Goal: Task Accomplishment & Management: Manage account settings

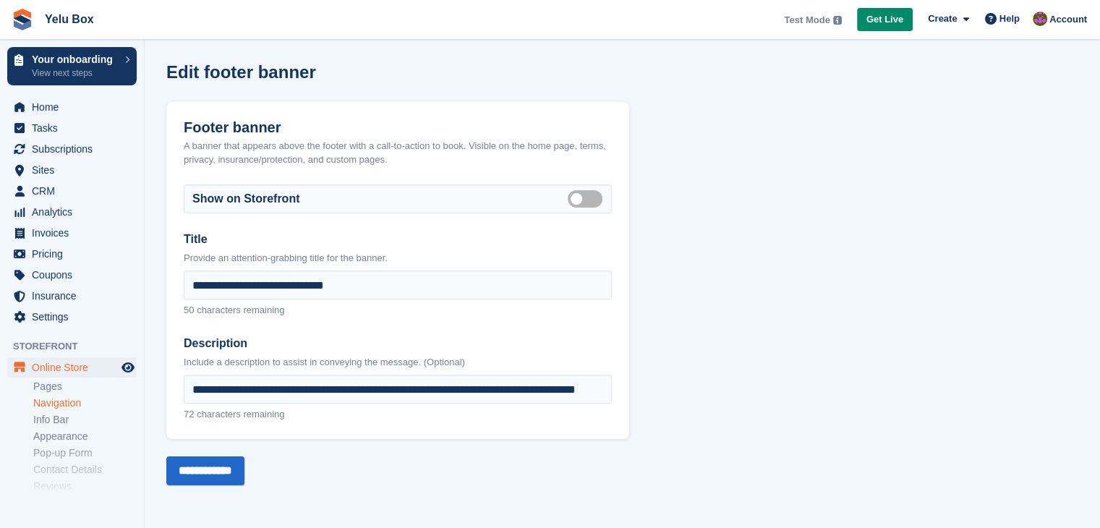
scroll to position [72, 0]
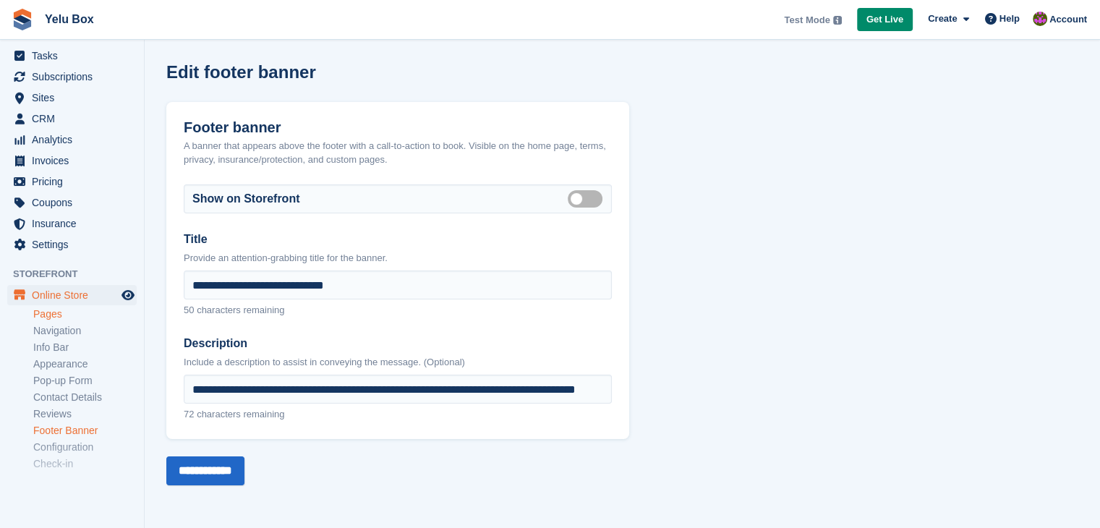
click at [69, 319] on link "Pages" at bounding box center [84, 314] width 103 height 14
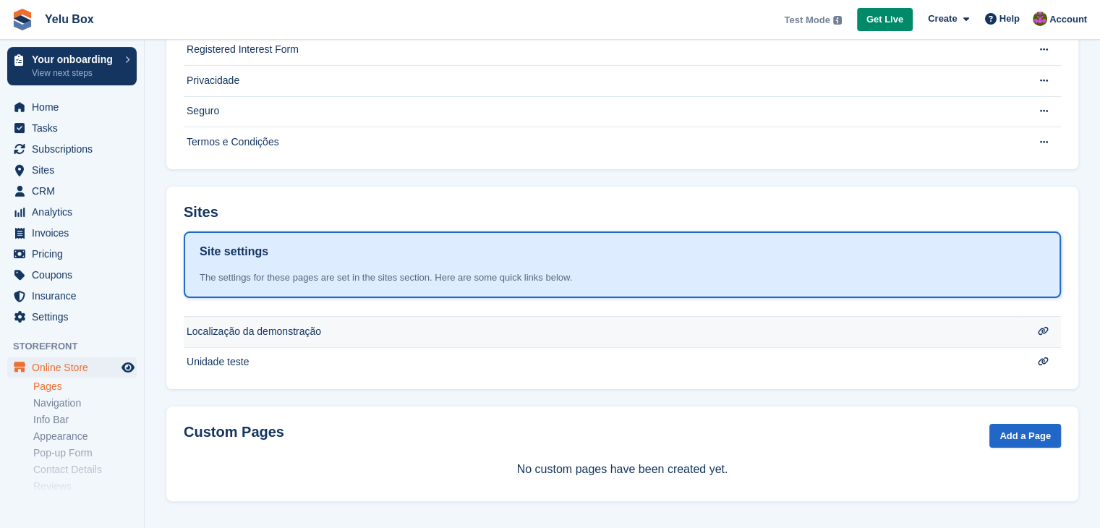
scroll to position [214, 0]
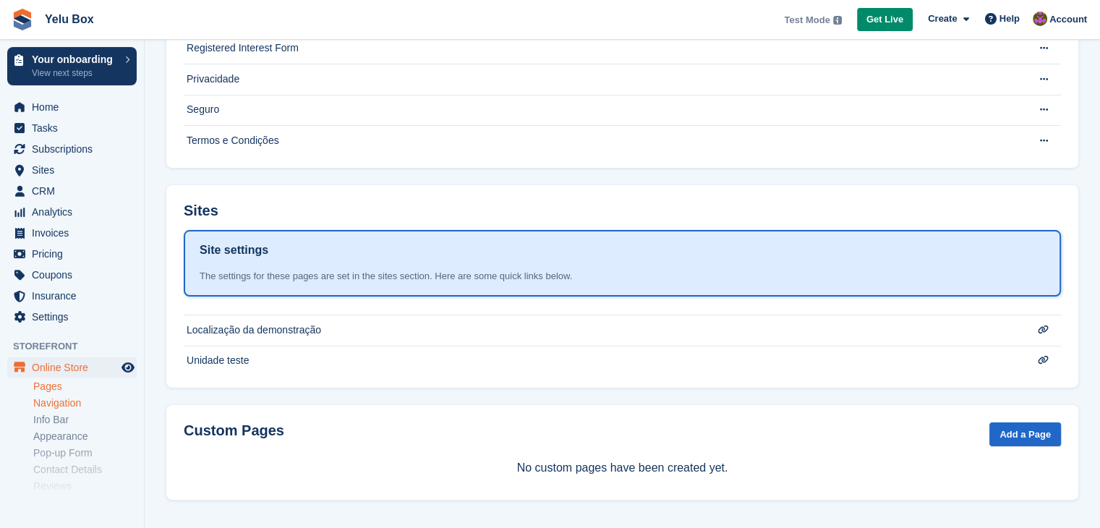
click at [64, 406] on link "Navigation" at bounding box center [84, 403] width 103 height 14
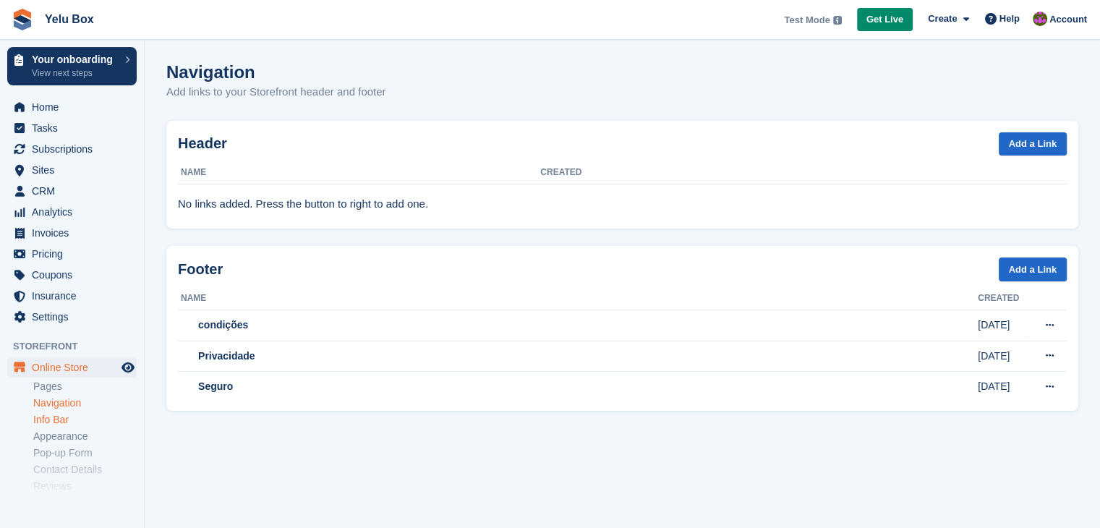
click at [58, 420] on link "Info Bar" at bounding box center [84, 420] width 103 height 14
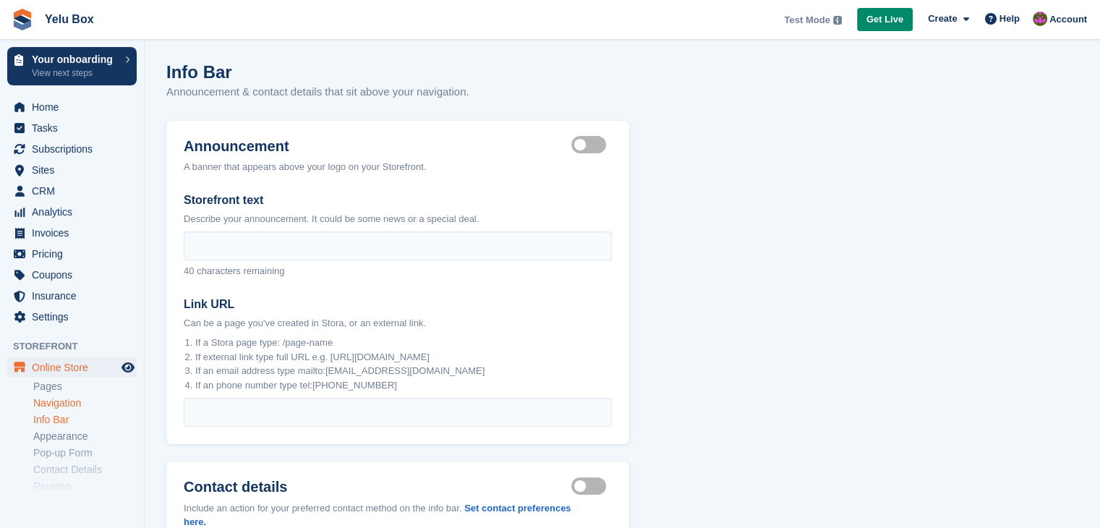
scroll to position [72, 0]
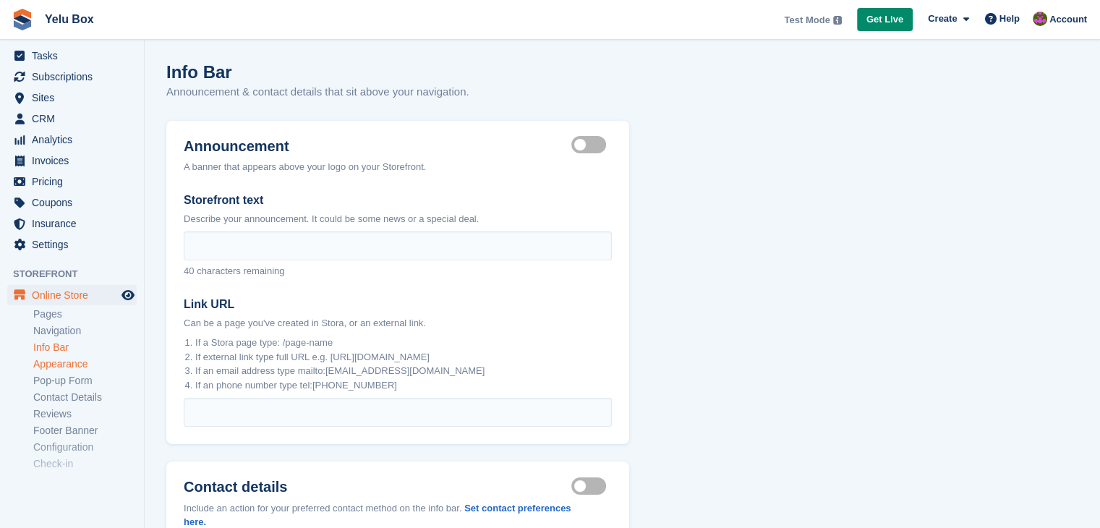
click at [69, 362] on link "Appearance" at bounding box center [84, 364] width 103 height 14
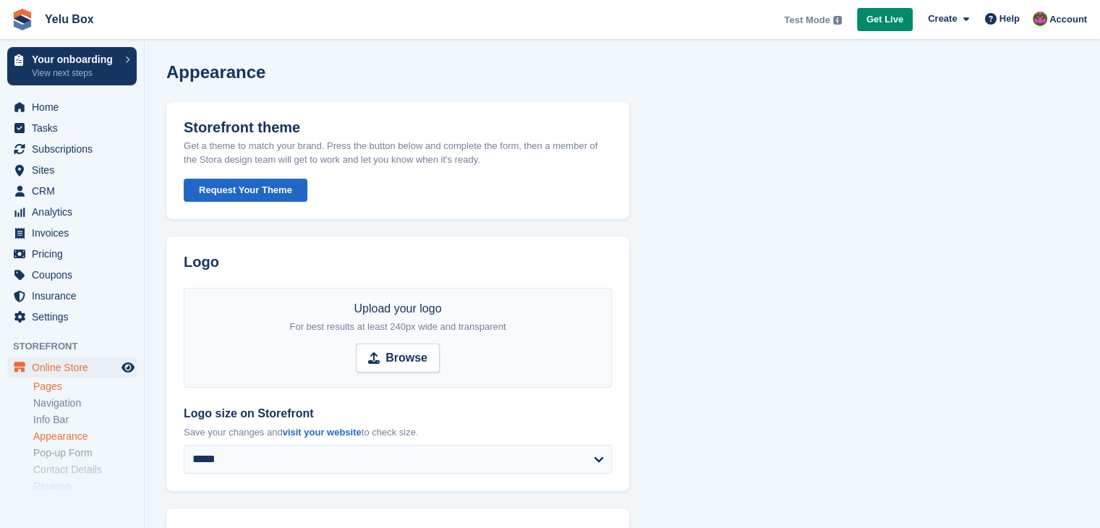
click at [67, 381] on link "Pages" at bounding box center [84, 387] width 103 height 14
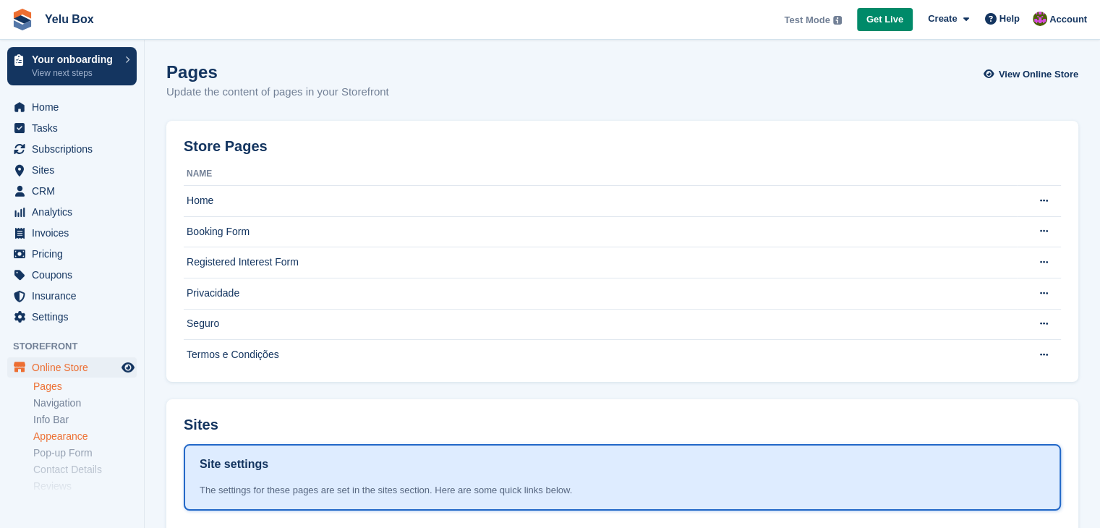
click at [75, 433] on link "Appearance" at bounding box center [84, 437] width 103 height 14
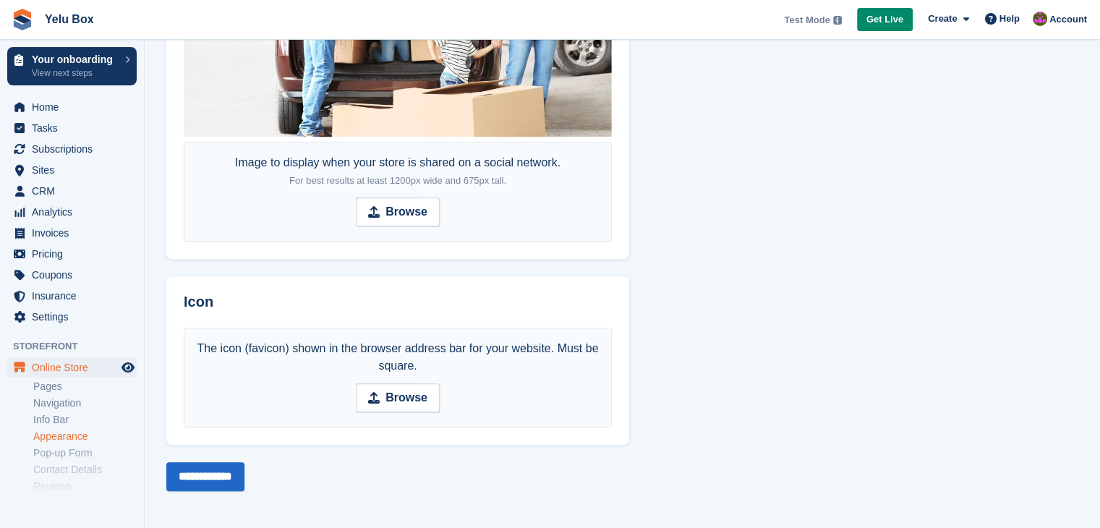
scroll to position [943, 0]
click at [64, 388] on link "Pages" at bounding box center [84, 387] width 103 height 14
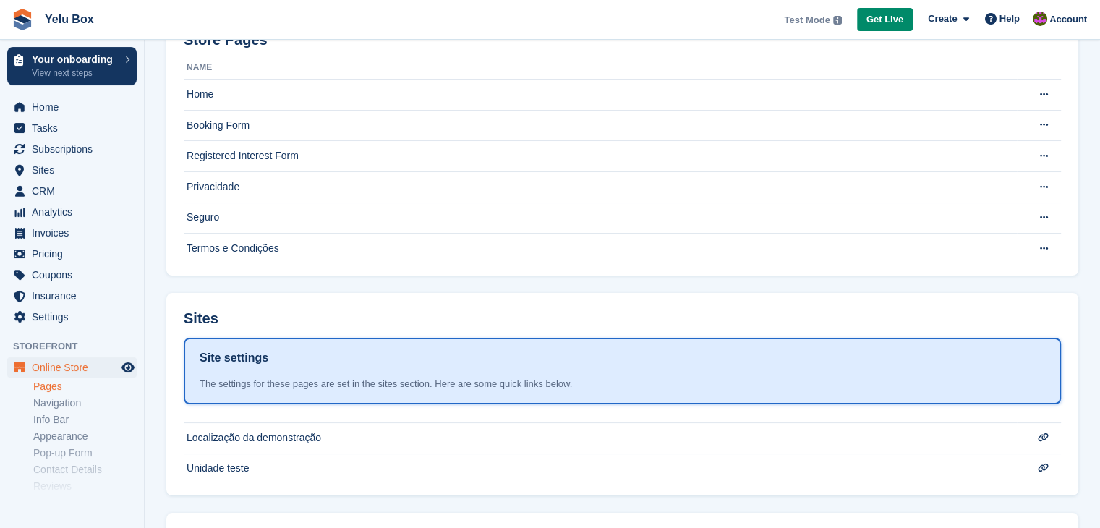
scroll to position [214, 0]
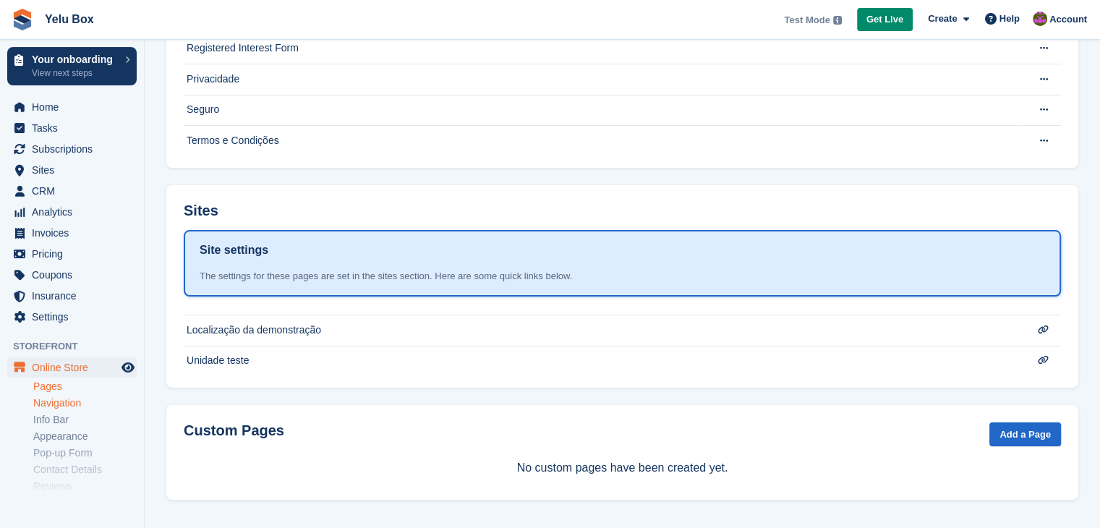
click at [87, 401] on link "Navigation" at bounding box center [84, 403] width 103 height 14
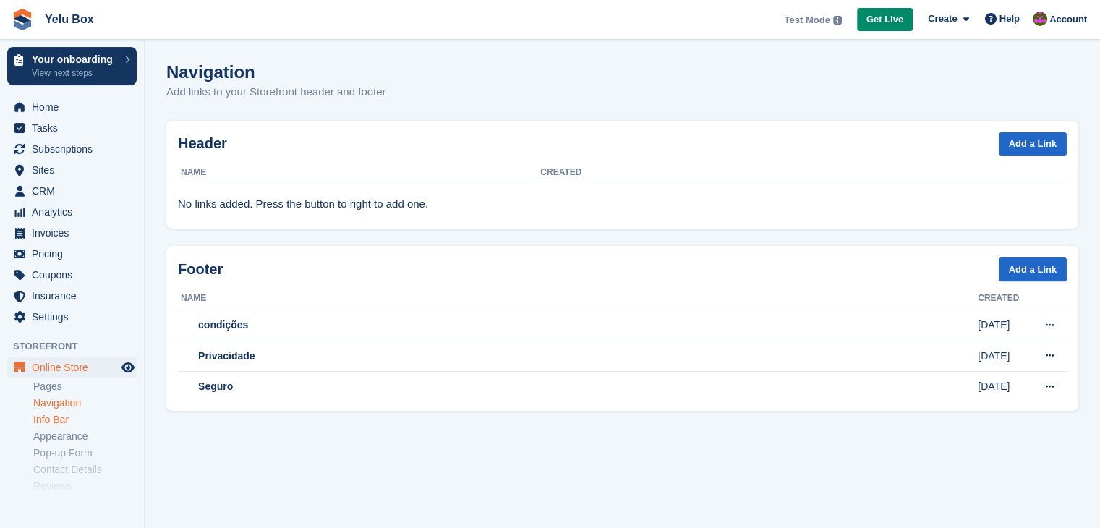
click at [77, 420] on link "Info Bar" at bounding box center [84, 420] width 103 height 14
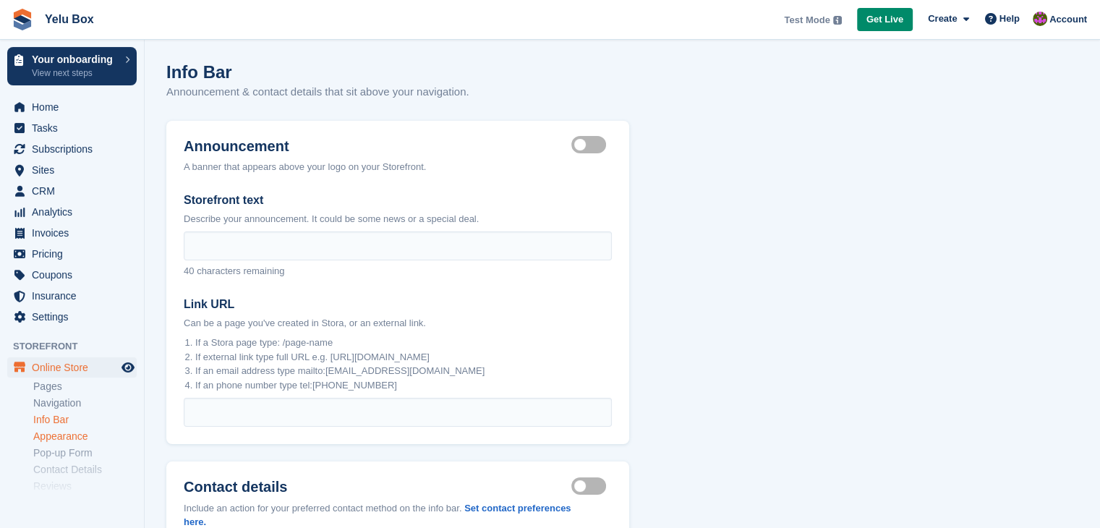
click at [78, 436] on link "Appearance" at bounding box center [84, 437] width 103 height 14
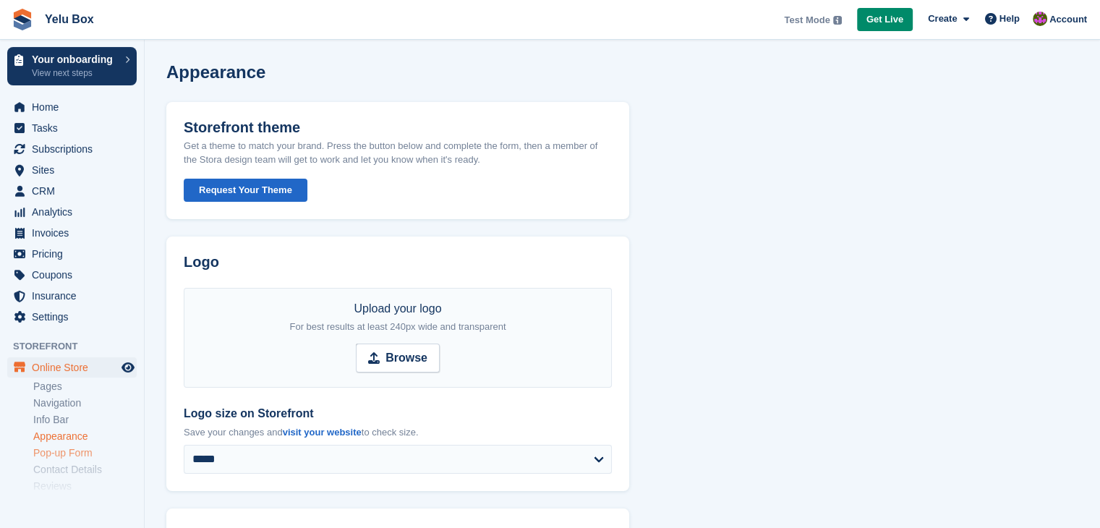
click at [78, 453] on link "Pop-up Form" at bounding box center [84, 453] width 103 height 14
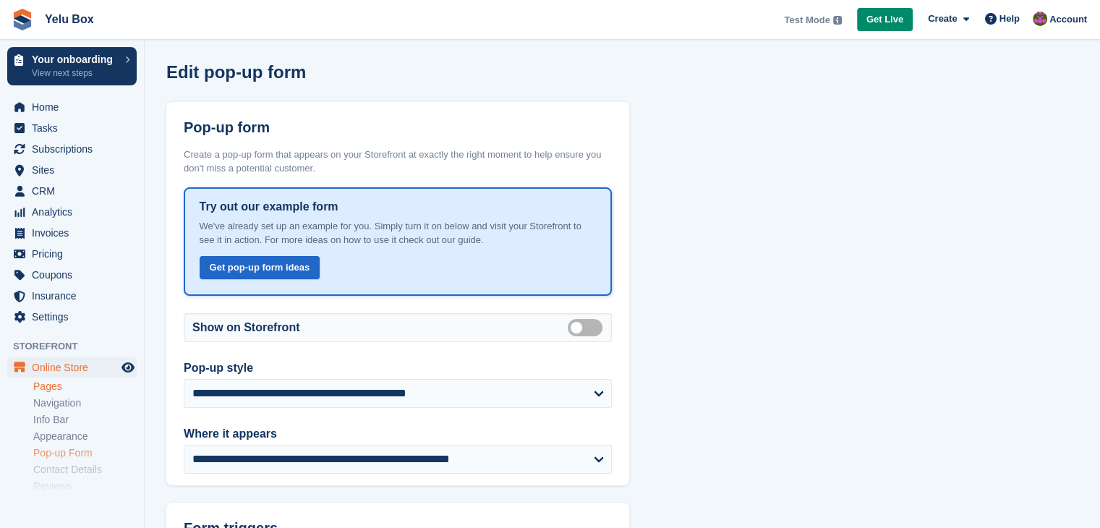
click at [57, 386] on link "Pages" at bounding box center [84, 387] width 103 height 14
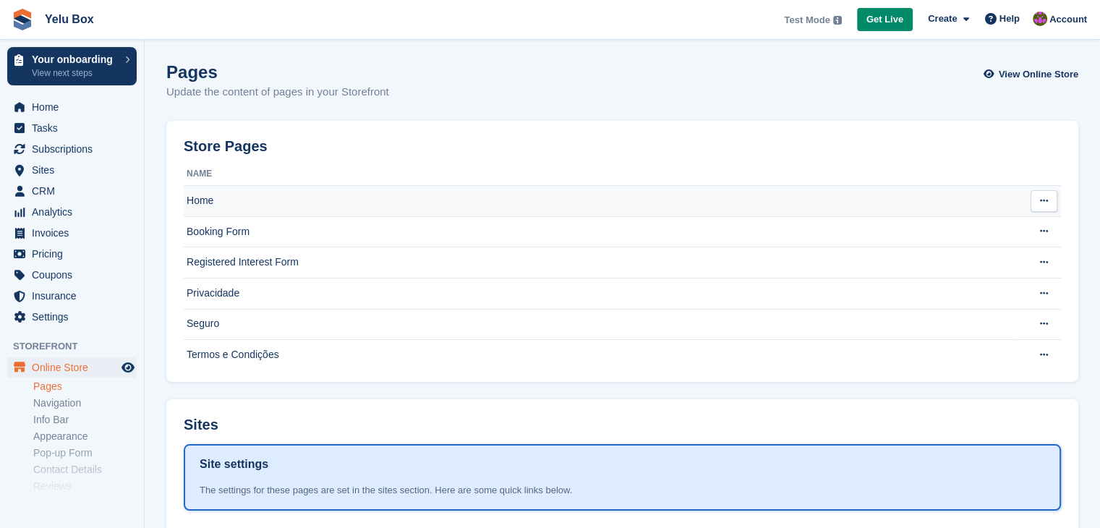
click at [313, 205] on td "Home" at bounding box center [600, 201] width 833 height 31
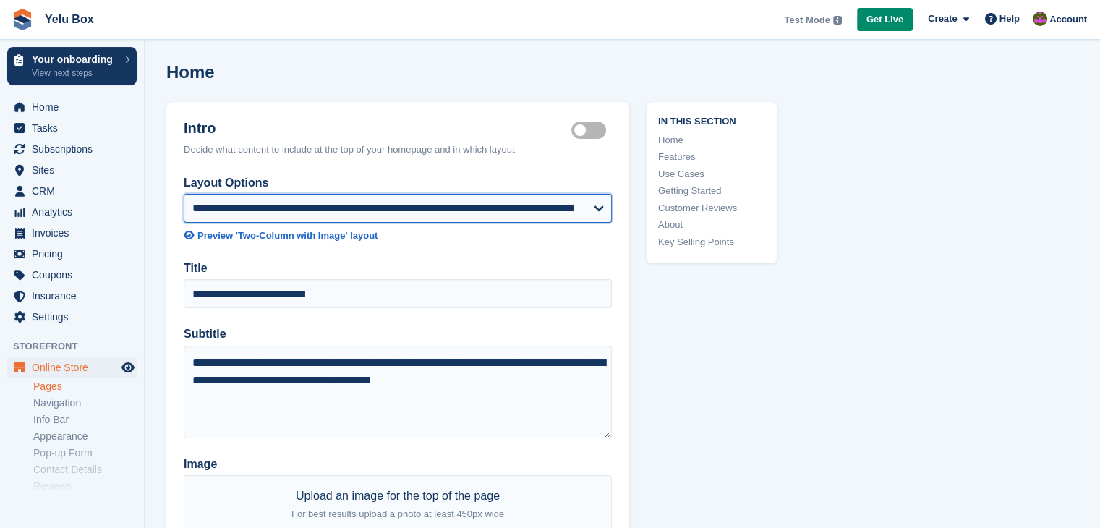
click at [443, 204] on select "**********" at bounding box center [398, 208] width 428 height 29
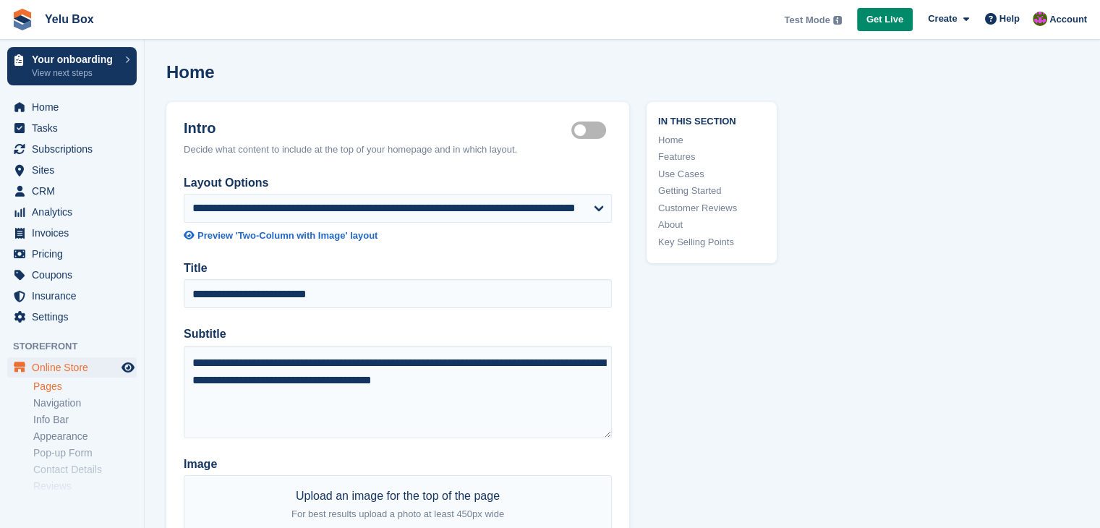
click at [347, 333] on label "Subtitle" at bounding box center [398, 334] width 428 height 17
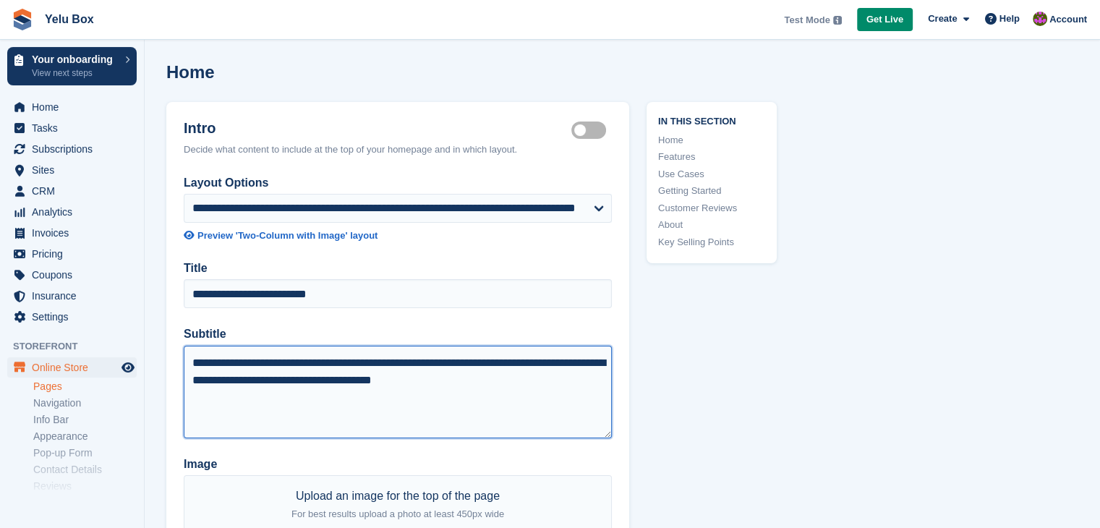
click at [347, 346] on textarea "**********" at bounding box center [398, 392] width 428 height 93
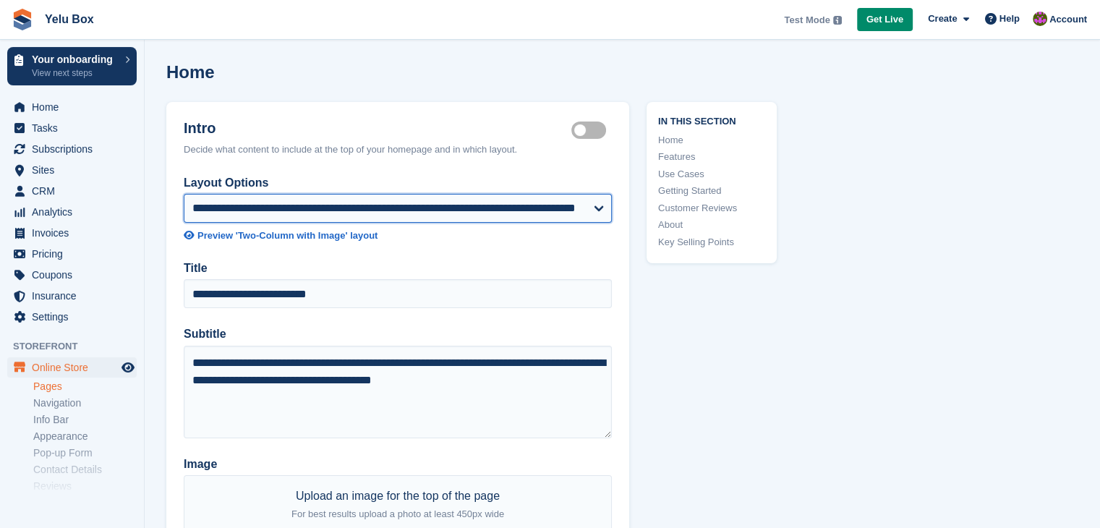
click at [483, 221] on select "**********" at bounding box center [398, 208] width 428 height 29
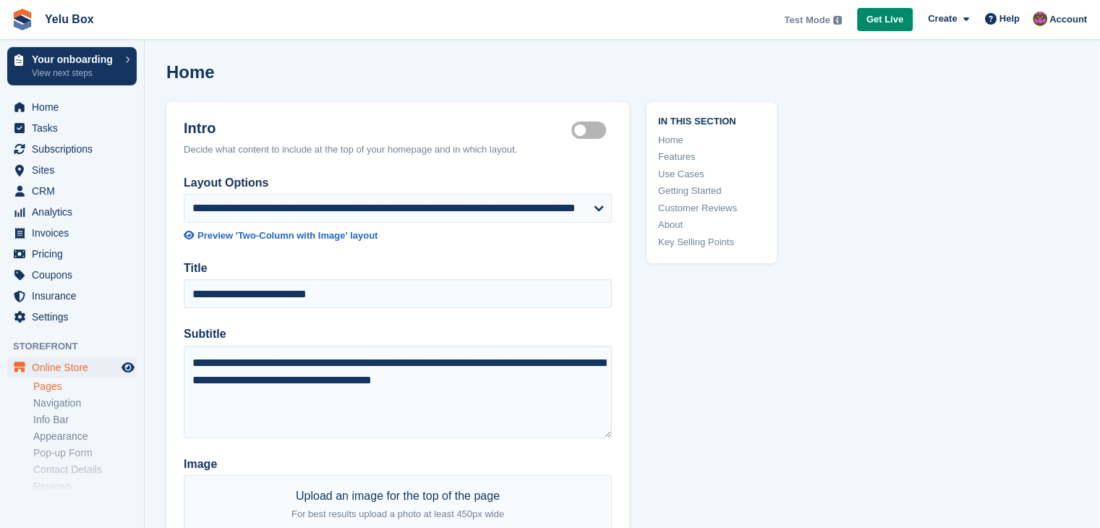
click at [472, 247] on div "**********" at bounding box center [397, 383] width 463 height 418
click at [40, 383] on link "Pages" at bounding box center [84, 387] width 103 height 14
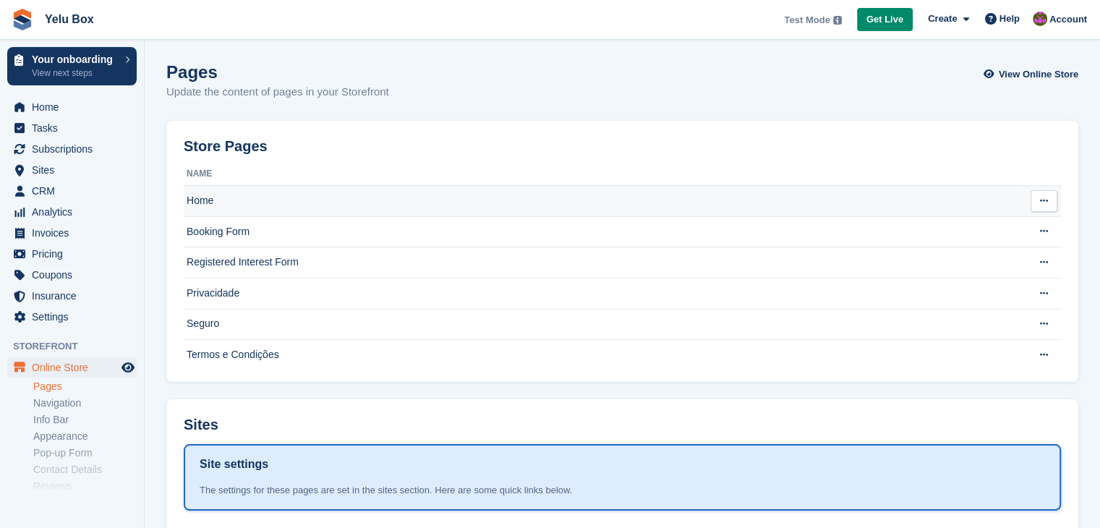
click at [286, 197] on td "Home" at bounding box center [600, 201] width 833 height 31
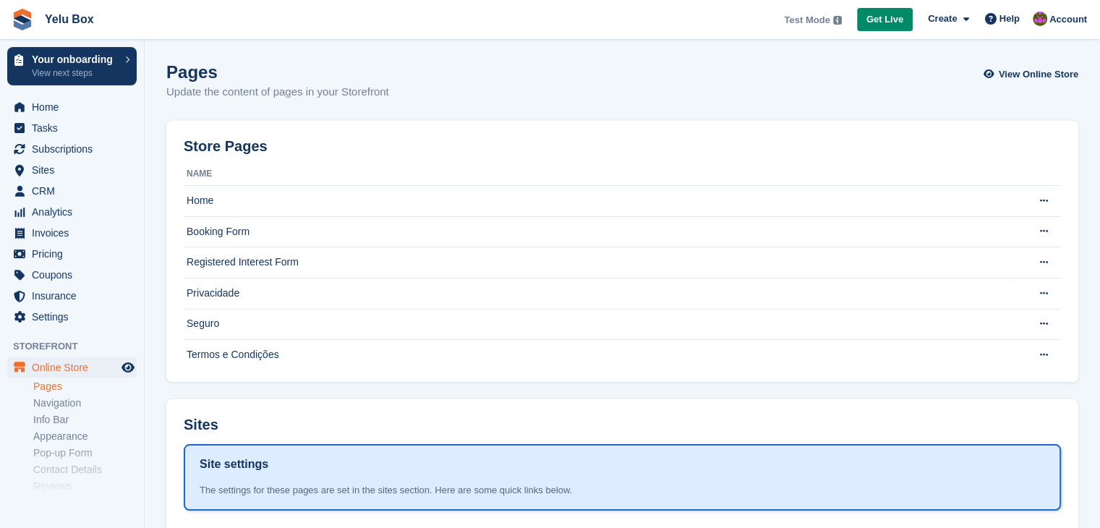
drag, startPoint x: 168, startPoint y: 94, endPoint x: 397, endPoint y: 95, distance: 229.3
click at [397, 95] on div "Pages Update the content of pages in your Storefront View Online Store" at bounding box center [622, 90] width 912 height 56
drag, startPoint x: 397, startPoint y: 95, endPoint x: 167, endPoint y: 98, distance: 230.1
click at [167, 98] on div "Pages Update the content of pages in your Storefront View Online Store" at bounding box center [622, 90] width 912 height 56
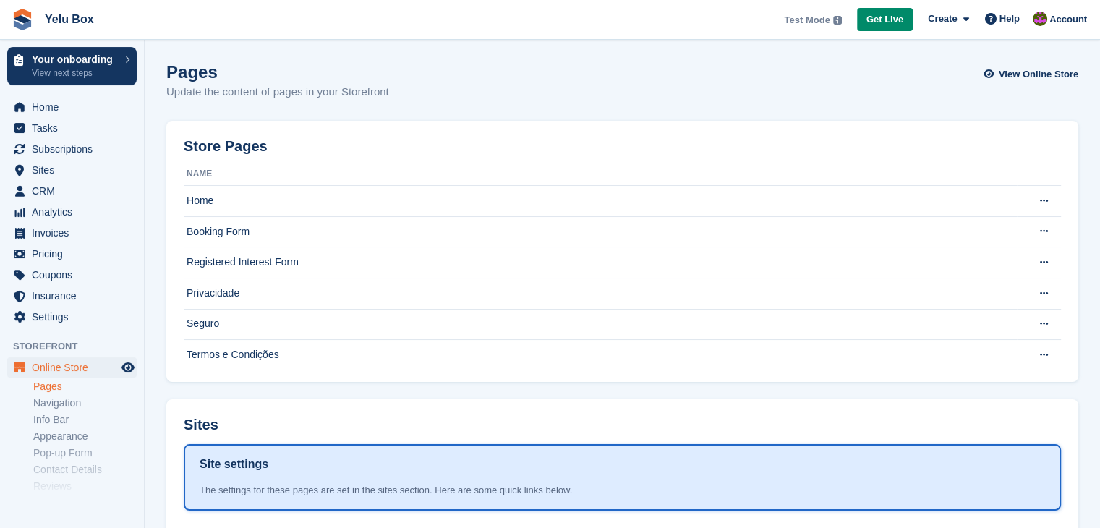
click at [167, 98] on p "Update the content of pages in your Storefront" at bounding box center [277, 92] width 223 height 17
drag, startPoint x: 167, startPoint y: 98, endPoint x: 394, endPoint y: 88, distance: 226.7
click at [394, 88] on div "Pages Update the content of pages in your Storefront View Online Store" at bounding box center [622, 90] width 912 height 56
click at [968, 20] on icon at bounding box center [966, 18] width 6 height 9
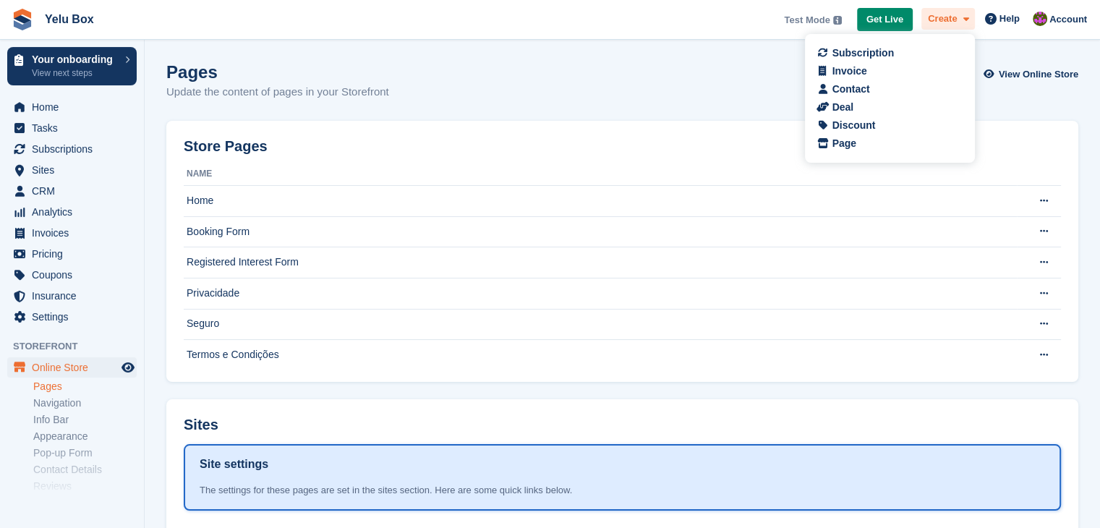
click at [968, 20] on icon at bounding box center [966, 18] width 6 height 9
